Goal: Find contact information: Find contact information

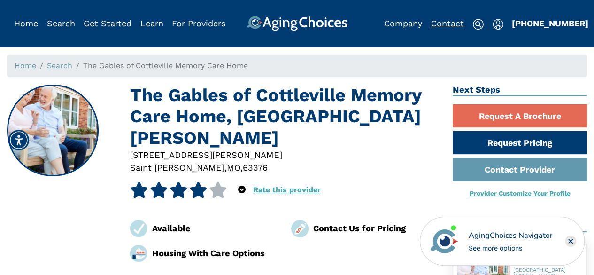
click at [446, 28] on link "Contact" at bounding box center [447, 23] width 33 height 10
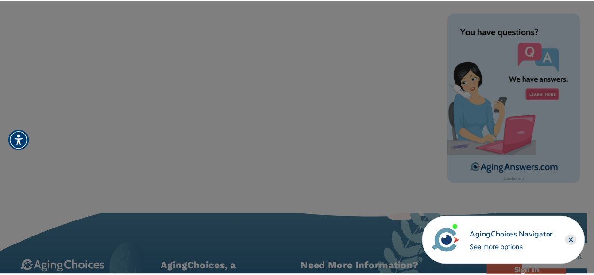
scroll to position [565, 0]
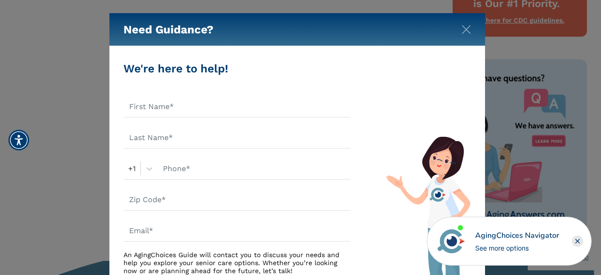
click at [481, 30] on div "Need Guidance?" at bounding box center [296, 29] width 375 height 33
click at [471, 30] on div "Need Guidance?" at bounding box center [296, 29] width 375 height 33
click at [469, 34] on img "Close" at bounding box center [465, 29] width 9 height 9
